Goal: Task Accomplishment & Management: Use online tool/utility

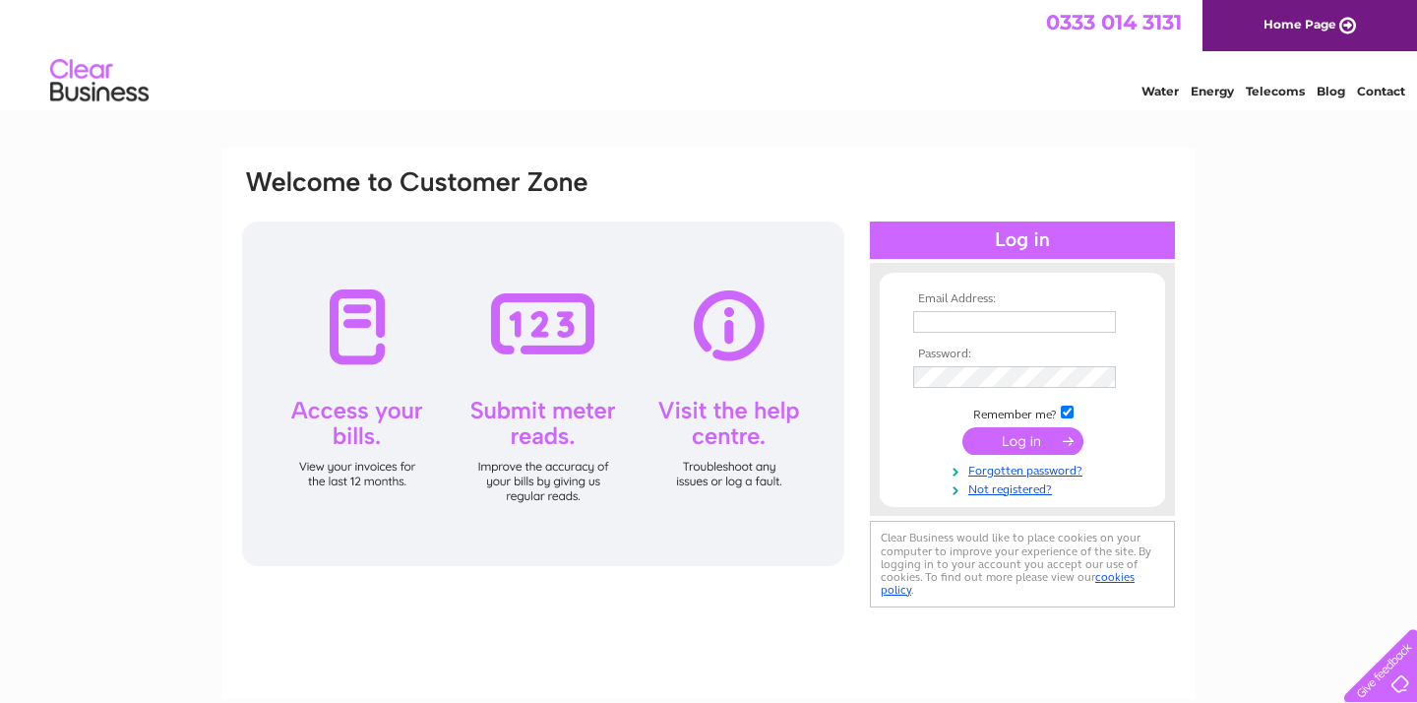
type input "karly.zagorac12@gmail.com"
click at [1000, 439] on input "submit" at bounding box center [1023, 441] width 121 height 28
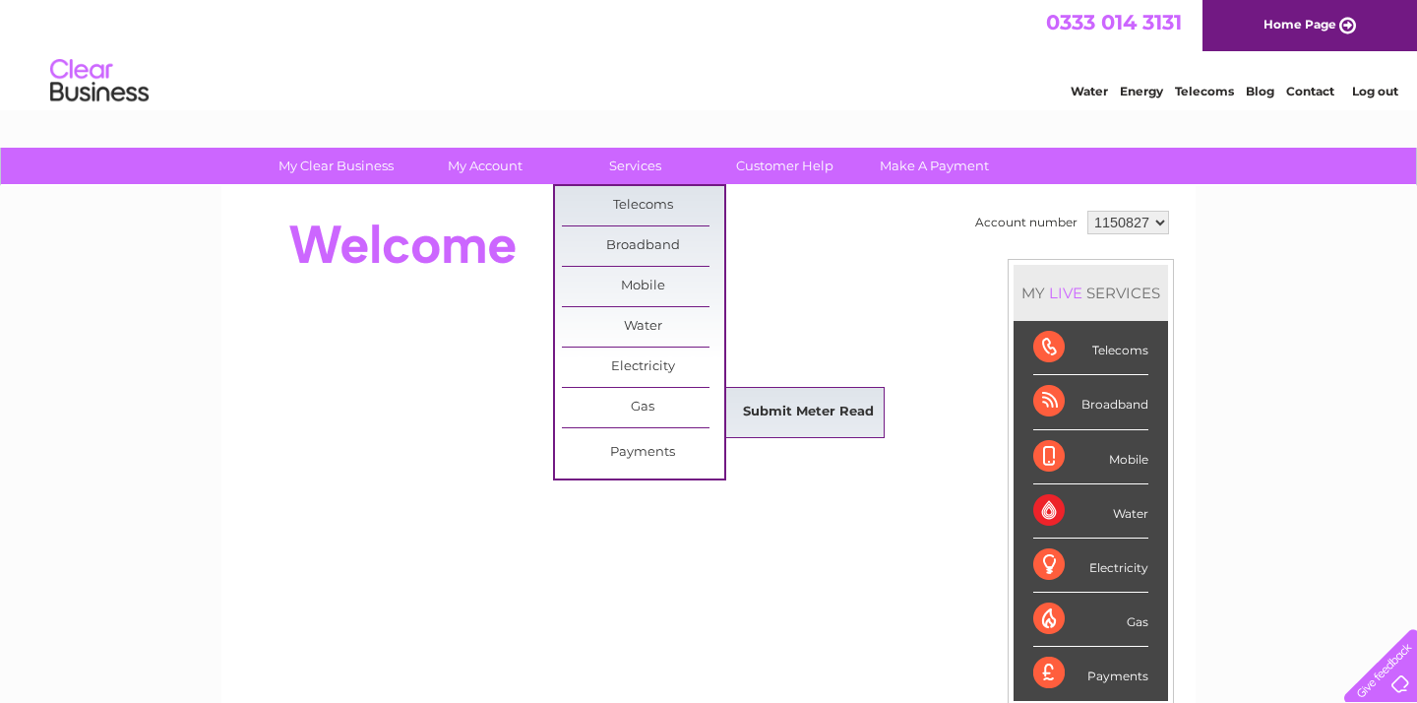
click at [795, 418] on link "Submit Meter Read" at bounding box center [808, 412] width 162 height 39
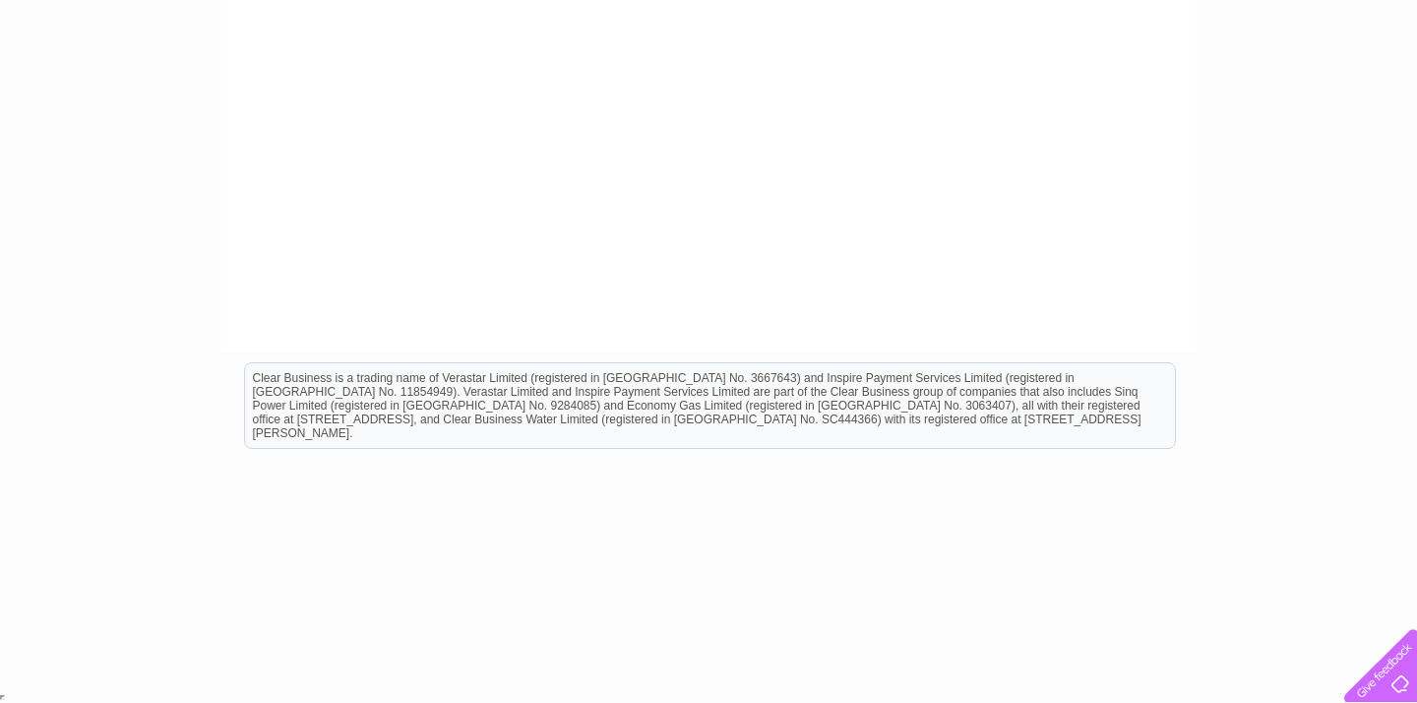
scroll to position [385, 0]
